Goal: Transaction & Acquisition: Obtain resource

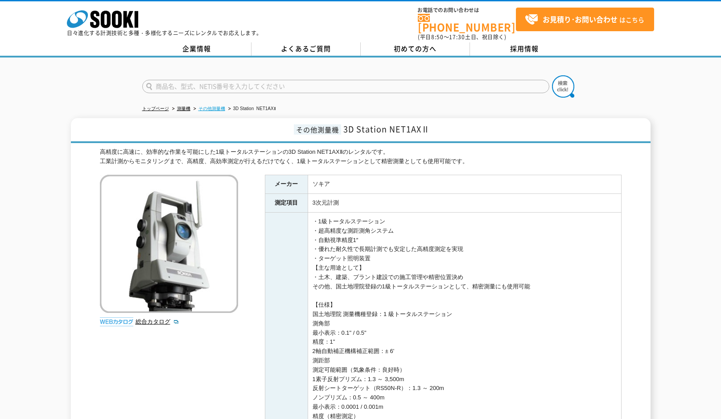
click at [218, 106] on link "その他測量機" at bounding box center [211, 108] width 27 height 5
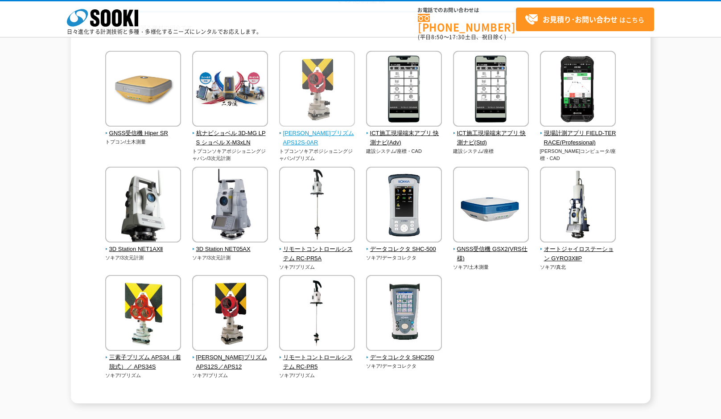
scroll to position [89, 0]
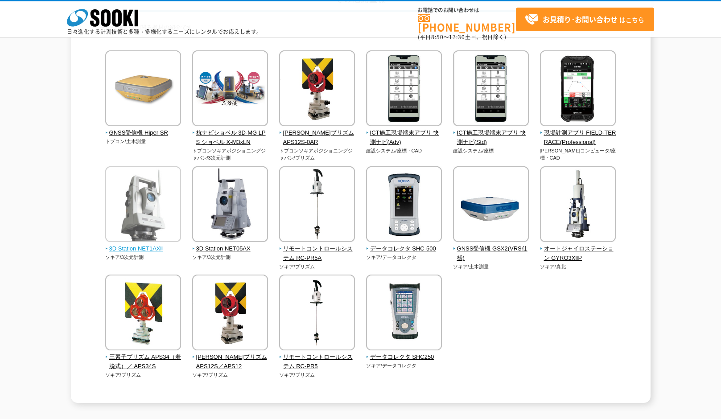
click at [131, 215] on img at bounding box center [143, 205] width 76 height 78
